Goal: Task Accomplishment & Management: Complete application form

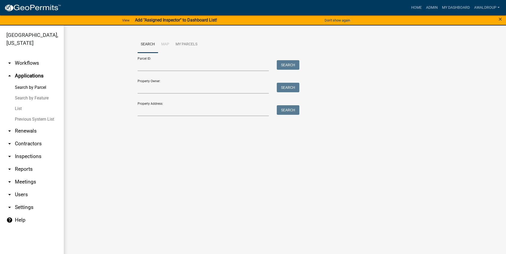
drag, startPoint x: 0, startPoint y: 0, endPoint x: 253, endPoint y: 5, distance: 252.9
click at [371, 29] on div "Search Map My Parcels Parcel ID: Search Property Owner: Search Property Address…" at bounding box center [285, 78] width 442 height 106
click at [169, 113] on input "Property Address:" at bounding box center [203, 110] width 131 height 11
type input "[STREET_ADDRESS][GEOGRAPHIC_DATA]"
click at [285, 110] on button "Search" at bounding box center [288, 110] width 23 height 10
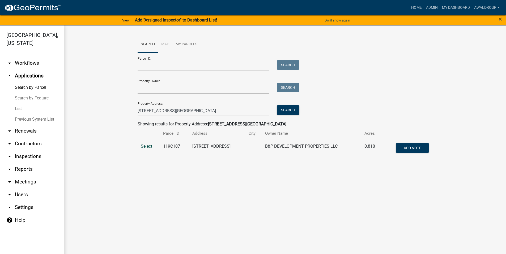
click at [148, 145] on span "Select" at bounding box center [146, 146] width 11 height 5
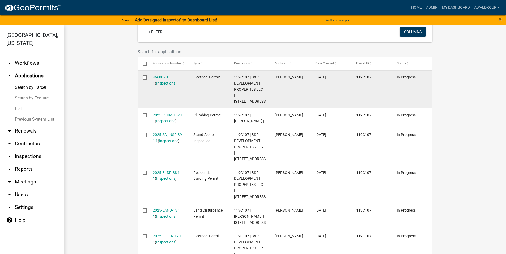
scroll to position [159, 0]
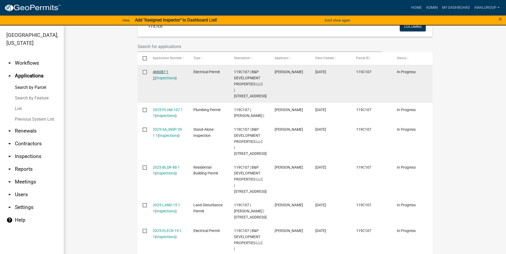
click at [161, 72] on link "466087 1 1" at bounding box center [161, 75] width 16 height 10
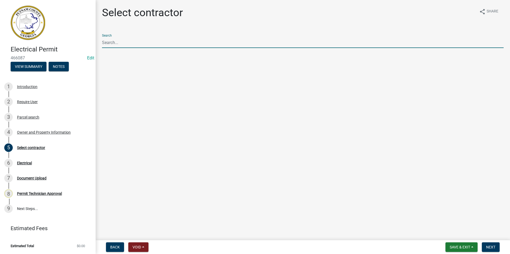
click at [112, 45] on input "Search" at bounding box center [303, 42] width 402 height 11
drag, startPoint x: 231, startPoint y: 45, endPoint x: 234, endPoint y: 46, distance: 3.4
click at [231, 45] on input "Search" at bounding box center [303, 42] width 402 height 11
click at [243, 86] on main "Select contractor share Share Search" at bounding box center [303, 119] width 414 height 238
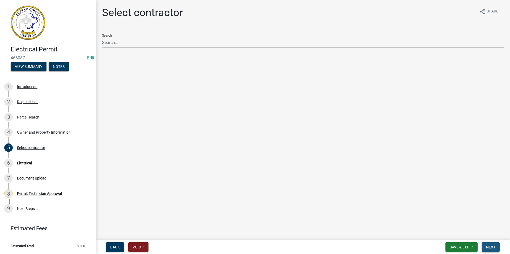
click at [484, 245] on button "Next" at bounding box center [491, 248] width 18 height 10
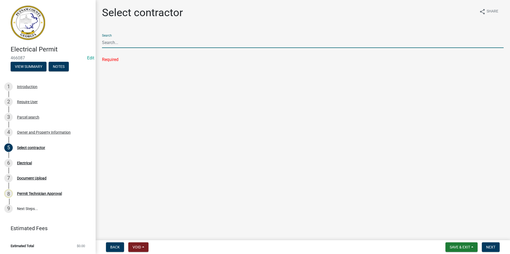
click at [123, 41] on input "Search" at bounding box center [303, 42] width 402 height 11
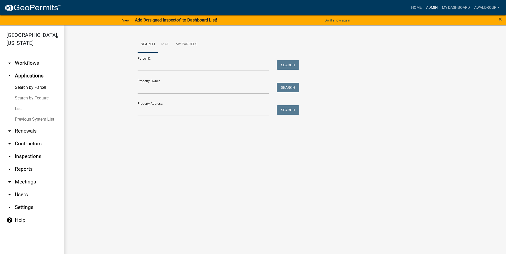
click at [431, 7] on link "Admin" at bounding box center [432, 8] width 16 height 10
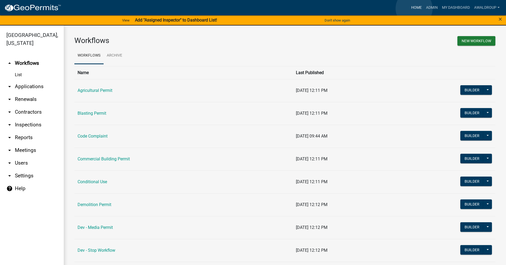
click at [414, 8] on link "Home" at bounding box center [416, 8] width 15 height 10
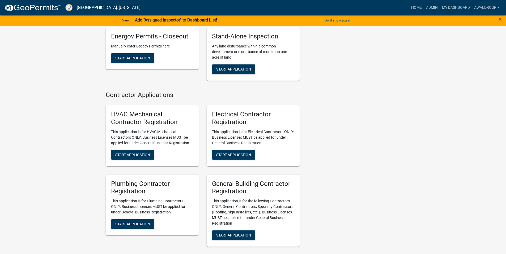
scroll to position [3000, 0]
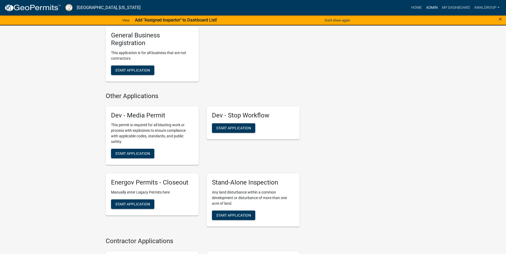
scroll to position [2841, 0]
click at [435, 6] on link "Admin" at bounding box center [432, 8] width 16 height 10
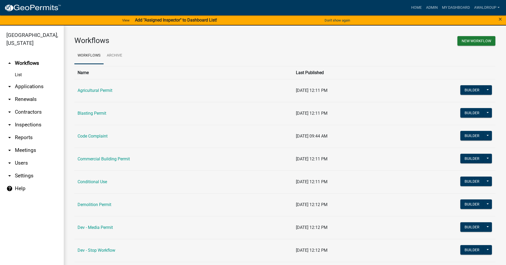
click at [22, 86] on link "arrow_drop_down Applications" at bounding box center [32, 86] width 64 height 13
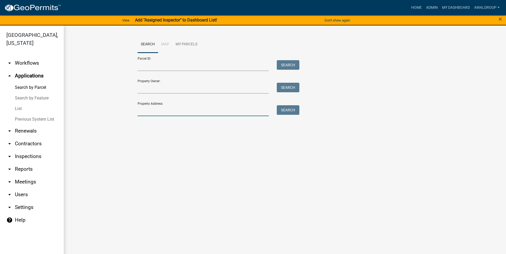
click at [174, 113] on input "Property Address:" at bounding box center [203, 110] width 131 height 11
click at [153, 111] on input "Property Address:" at bounding box center [203, 110] width 131 height 11
type input "[STREET_ADDRESS][PERSON_NAME]"
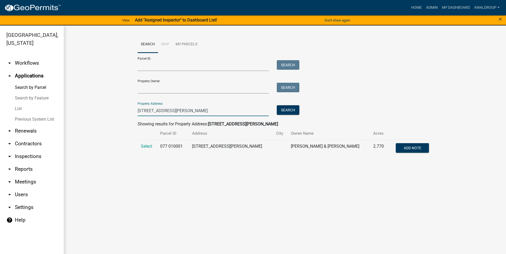
drag, startPoint x: 182, startPoint y: 111, endPoint x: 126, endPoint y: 112, distance: 55.5
click at [126, 112] on wm-workflow-application-search-view "Search Map My Parcels Parcel ID: Search Property Owner: Search Property Address…" at bounding box center [284, 99] width 421 height 126
